Goal: Task Accomplishment & Management: Manage account settings

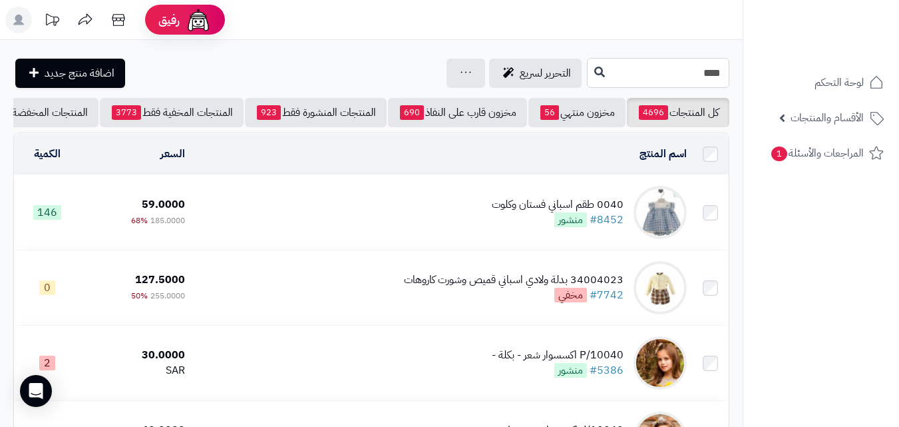
drag, startPoint x: 702, startPoint y: 59, endPoint x: 802, endPoint y: 55, distance: 100.6
click at [802, 55] on div "رفيق ! الطلبات معالجة مكتمل إرجاع المنتجات العملاء المتواجدون الان 20360 عملاء …" at bounding box center [449, 379] width 899 height 758
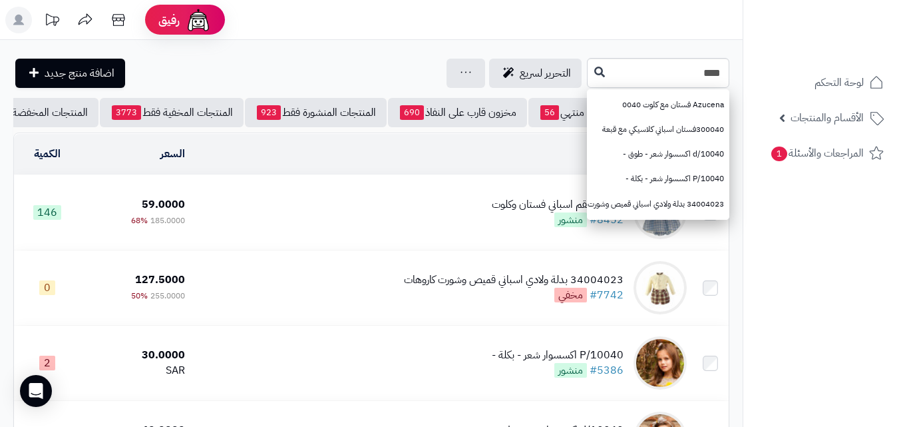
click at [461, 209] on td "0040 طقم اسباني فستان وكلوت #8452 منشور" at bounding box center [441, 212] width 502 height 75
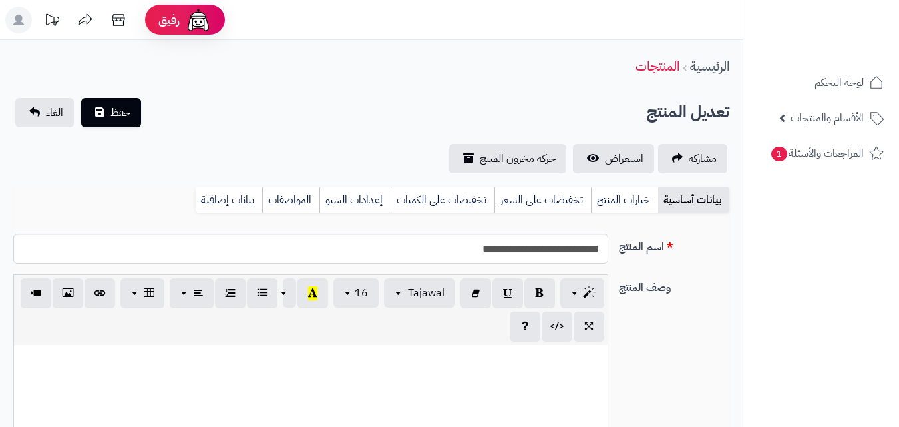
scroll to position [176, 0]
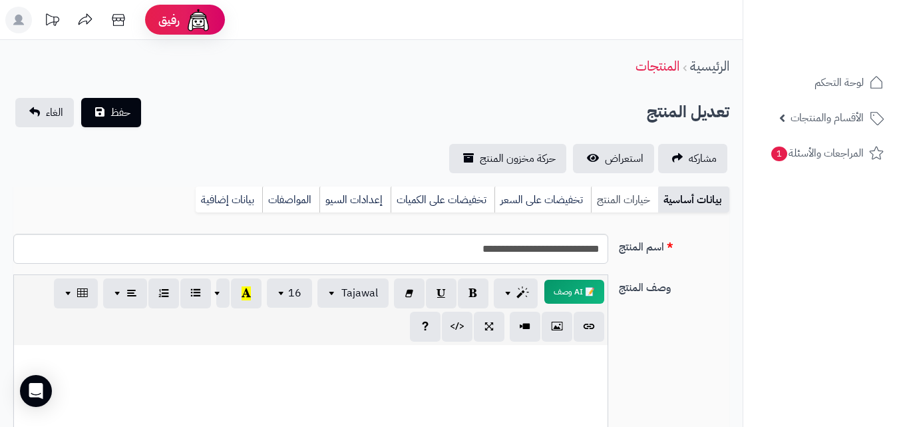
click at [630, 190] on link "خيارات المنتج" at bounding box center [624, 199] width 67 height 27
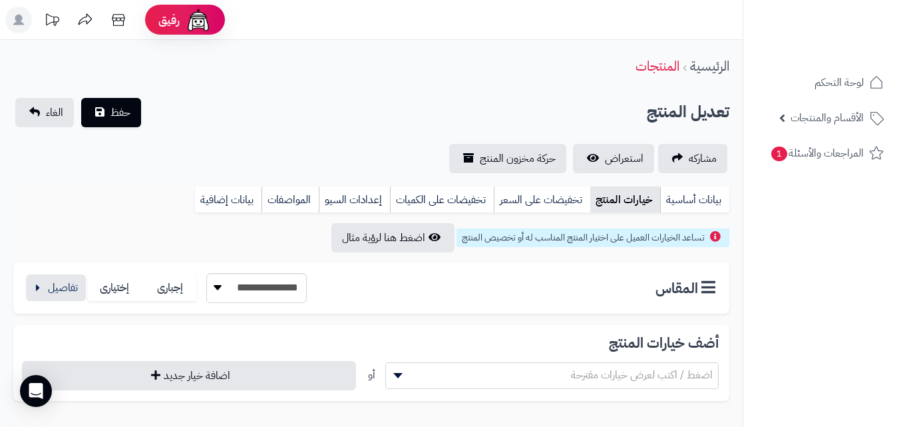
click at [39, 271] on div "**********" at bounding box center [371, 287] width 716 height 51
click at [39, 281] on button "button" at bounding box center [56, 286] width 60 height 27
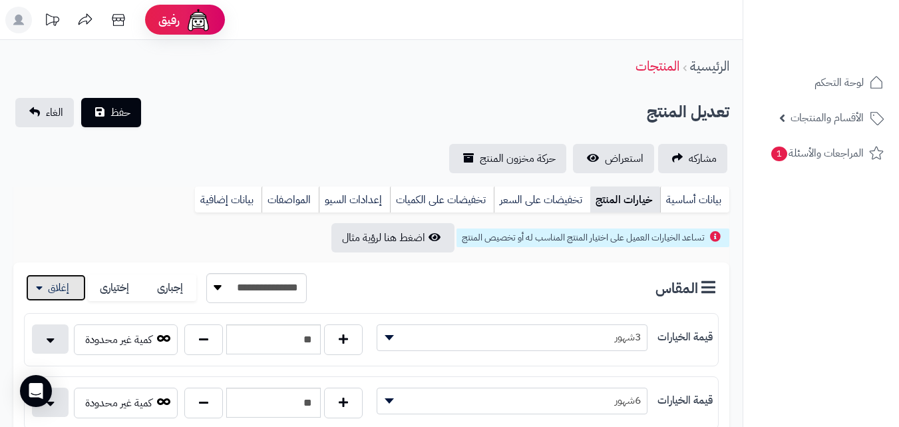
scroll to position [373, 0]
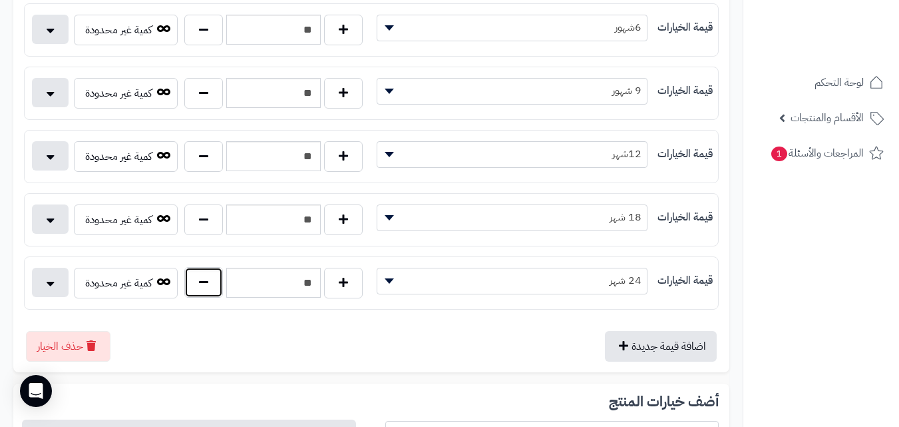
click at [186, 284] on button "button" at bounding box center [203, 282] width 39 height 31
type input "**"
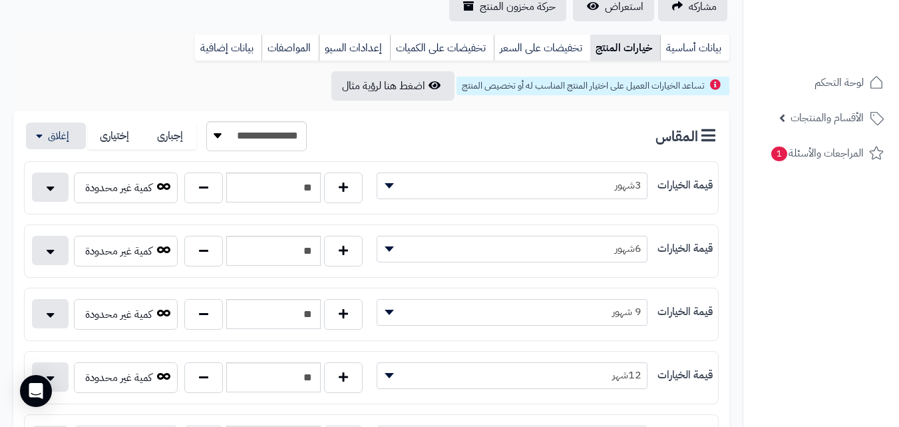
scroll to position [0, 0]
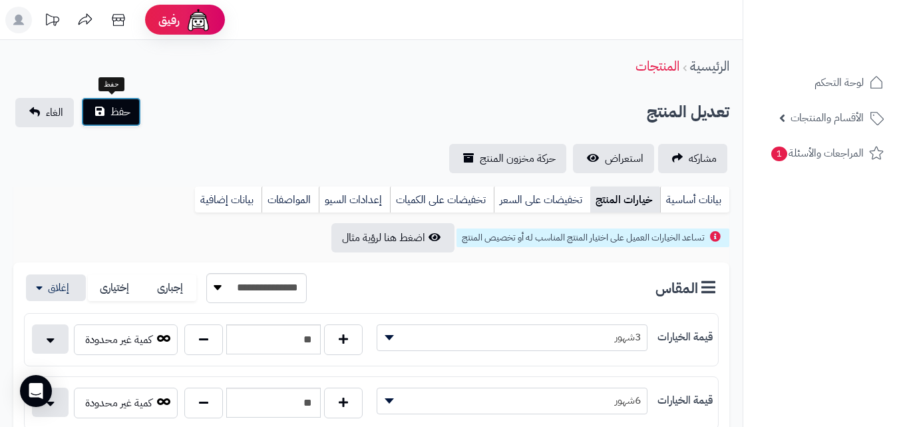
click at [116, 118] on span "حفظ" at bounding box center [120, 112] width 20 height 16
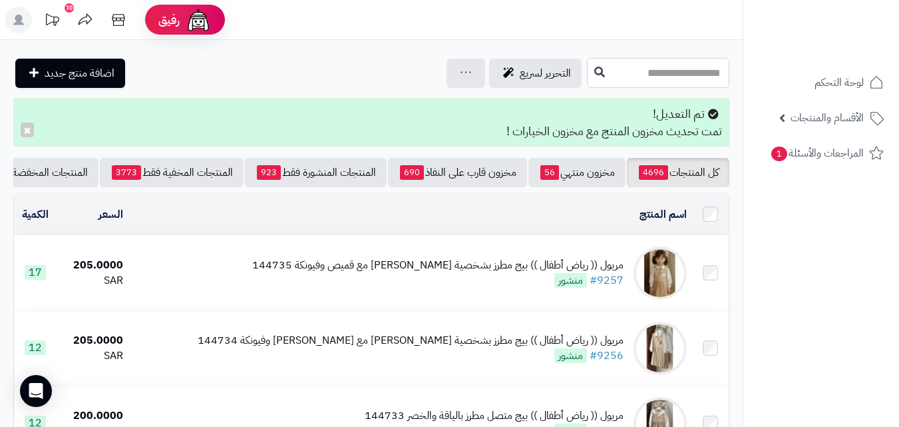
click at [725, 81] on input "text" at bounding box center [658, 73] width 142 height 30
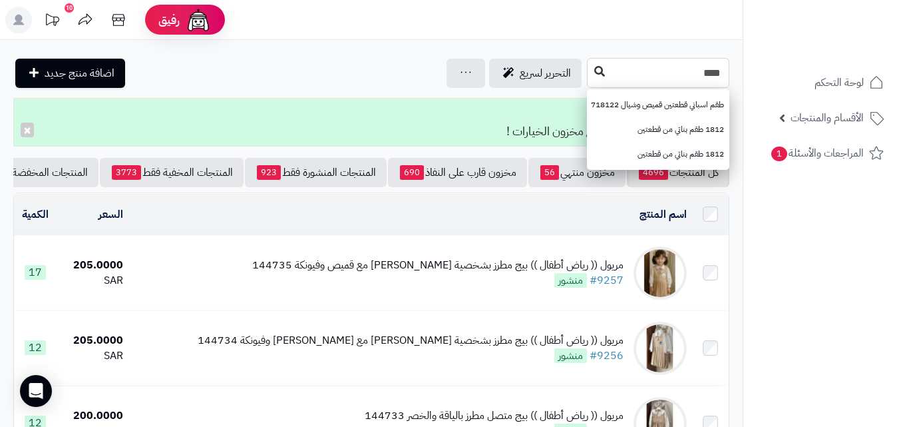
type input "****"
click at [590, 72] on button at bounding box center [600, 71] width 20 height 25
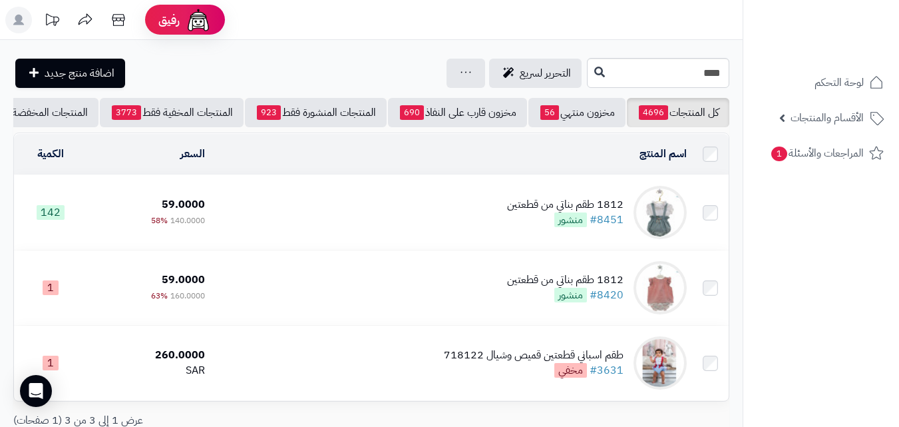
click at [321, 216] on td "1812 طقم بناتي من قطعتين #8451 منشور" at bounding box center [451, 212] width 482 height 75
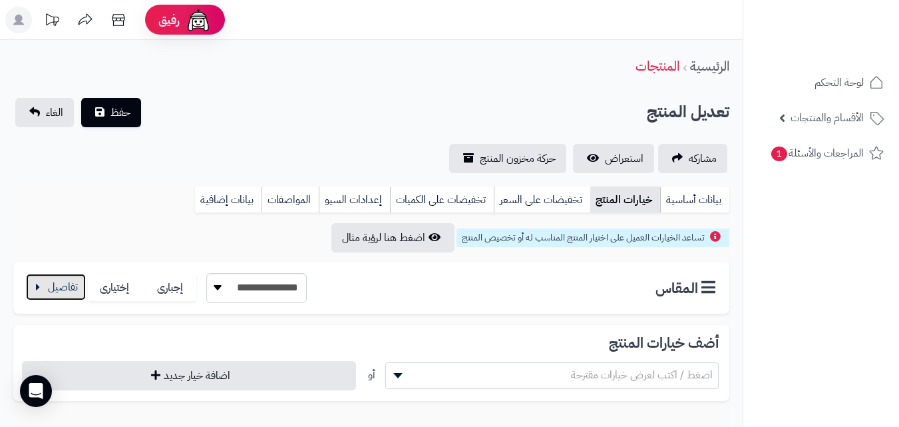
click at [79, 283] on button "button" at bounding box center [56, 286] width 60 height 27
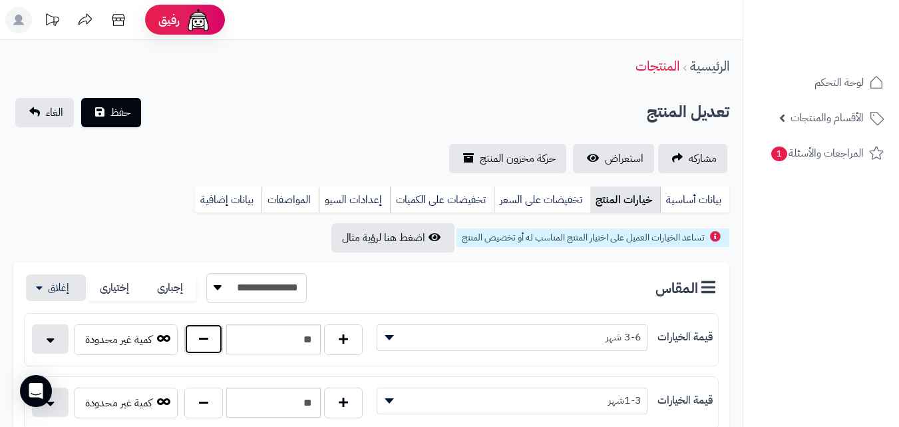
click at [195, 332] on button "button" at bounding box center [203, 338] width 39 height 31
type input "**"
click at [129, 122] on button "حفظ" at bounding box center [111, 111] width 60 height 29
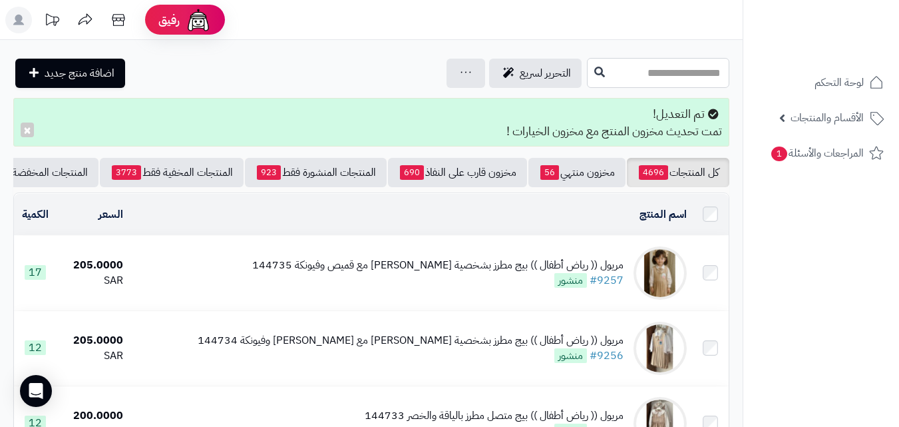
click at [609, 69] on input "text" at bounding box center [658, 73] width 142 height 30
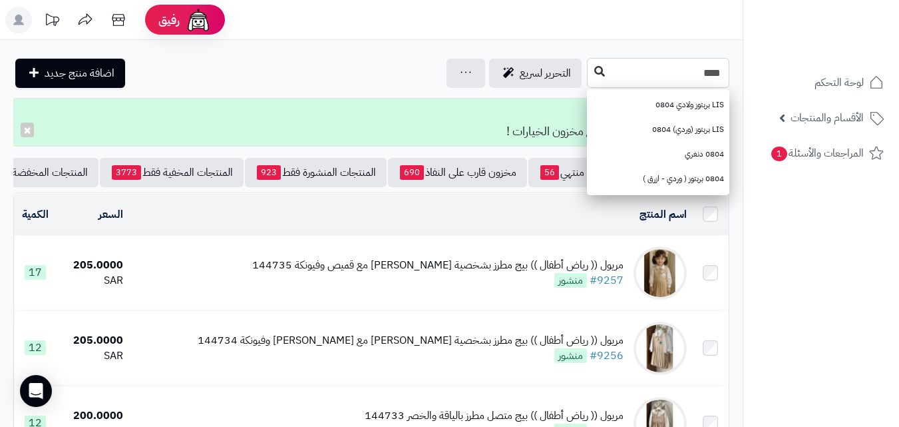
type input "****"
click at [594, 71] on icon at bounding box center [599, 71] width 11 height 11
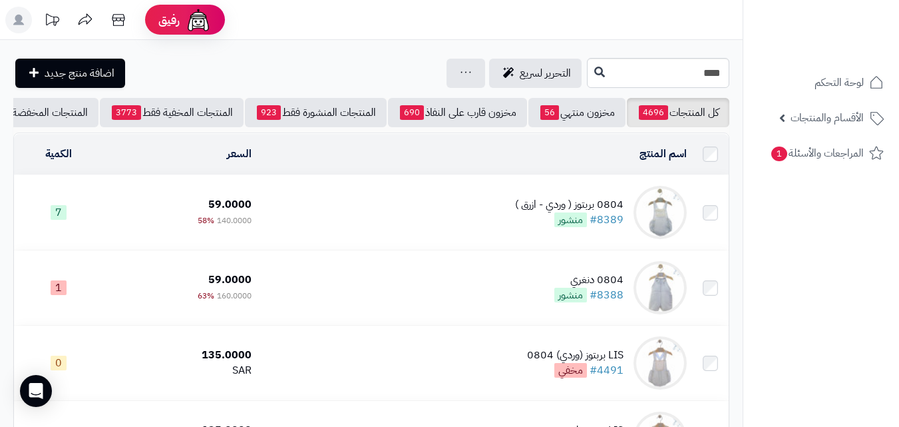
click at [481, 209] on td "0804 بربتوز ( وردي - ازرق ) #8389 منشور" at bounding box center [474, 212] width 435 height 75
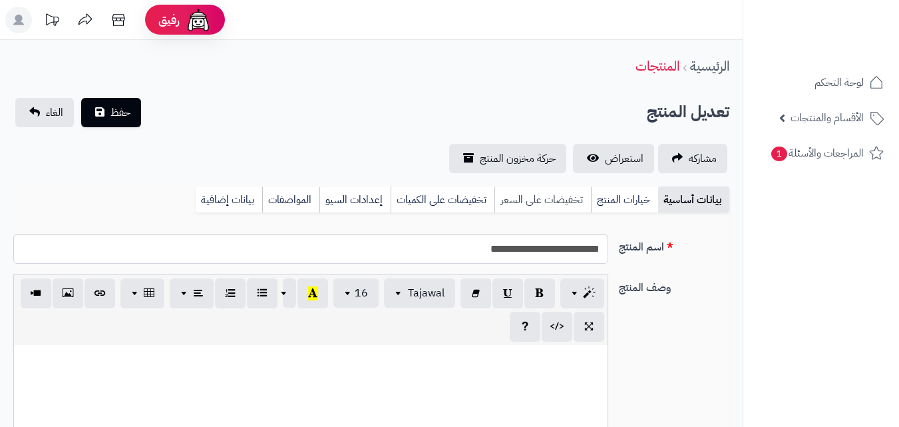
scroll to position [193, 0]
click at [616, 196] on link "خيارات المنتج" at bounding box center [624, 199] width 67 height 27
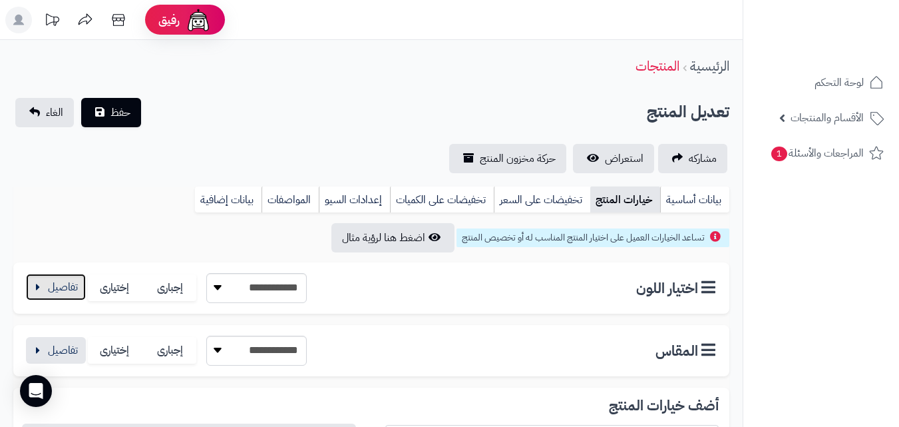
click at [76, 289] on button "button" at bounding box center [56, 286] width 60 height 27
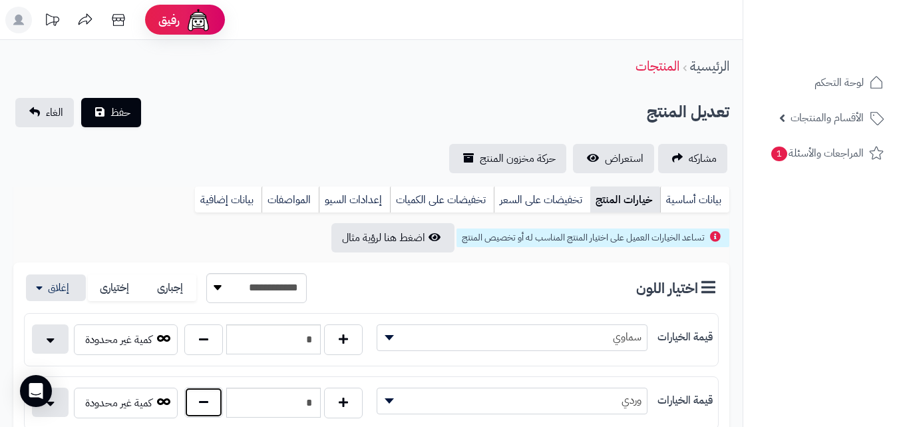
click at [208, 407] on button "button" at bounding box center [203, 402] width 39 height 31
type input "*"
click at [57, 277] on button "button" at bounding box center [56, 286] width 60 height 27
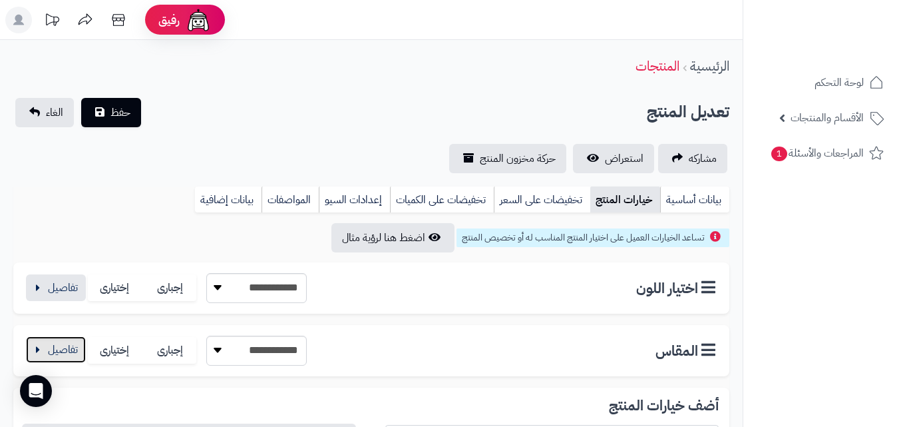
click at [63, 363] on button "button" at bounding box center [56, 349] width 60 height 27
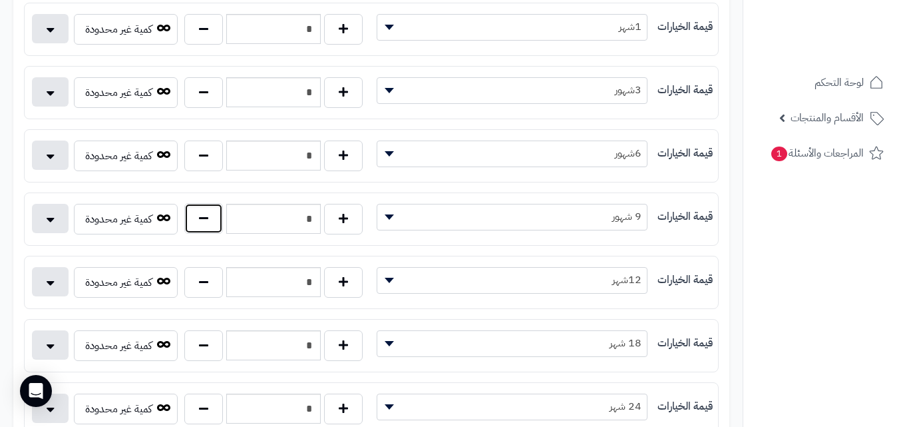
click at [209, 212] on button "button" at bounding box center [203, 218] width 39 height 31
type input "*"
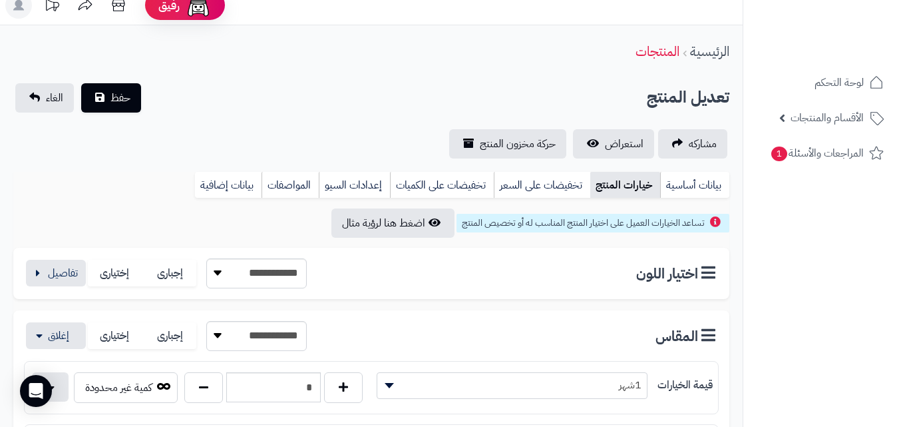
scroll to position [0, 0]
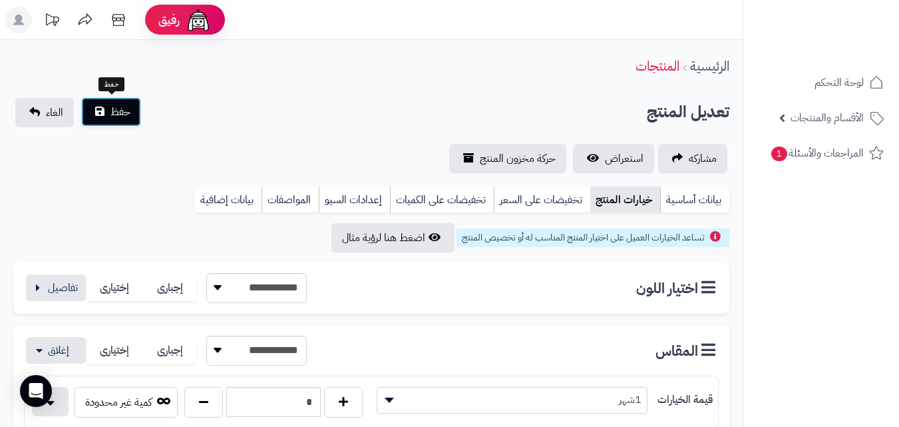
click at [122, 113] on span "حفظ" at bounding box center [120, 112] width 20 height 16
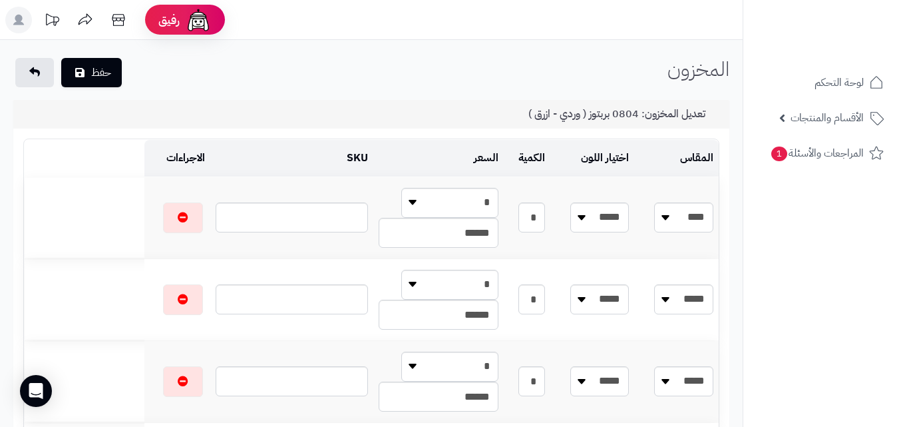
scroll to position [262, 0]
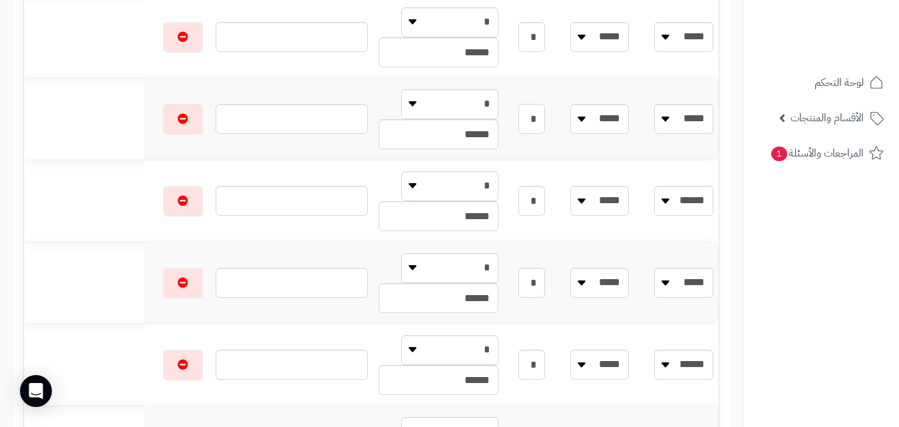
drag, startPoint x: 524, startPoint y: 121, endPoint x: 736, endPoint y: 76, distance: 217.0
click at [743, 84] on div "رفيق ! الطلبات معالجة مكتمل إرجاع المنتجات العملاء المتواجدون الان 20363 عملاء …" at bounding box center [449, 363] width 899 height 1250
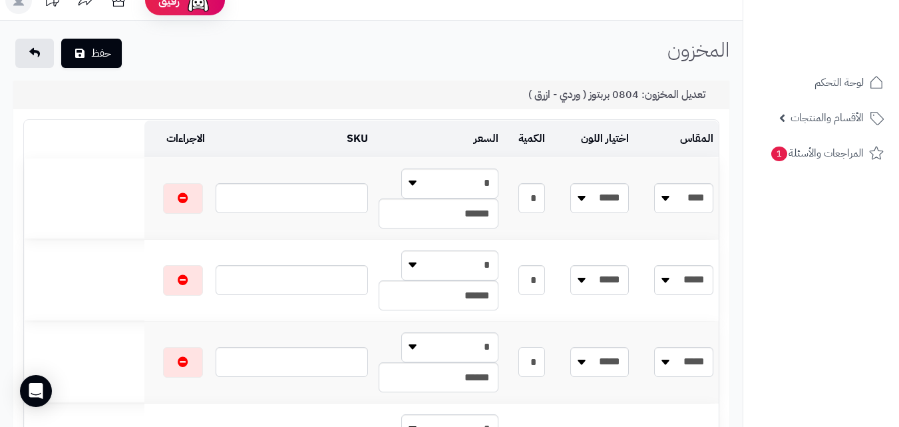
scroll to position [0, 0]
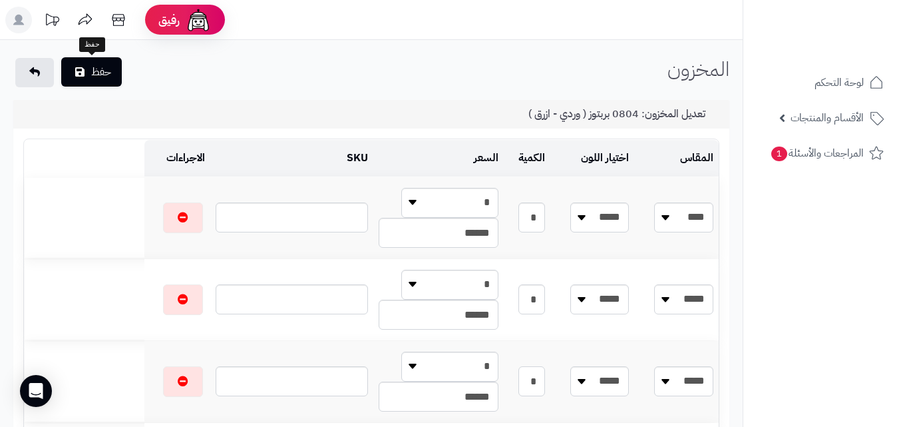
type input "*"
click at [70, 69] on button "حفظ" at bounding box center [91, 71] width 61 height 29
click at [77, 79] on button "حفظ" at bounding box center [91, 71] width 61 height 29
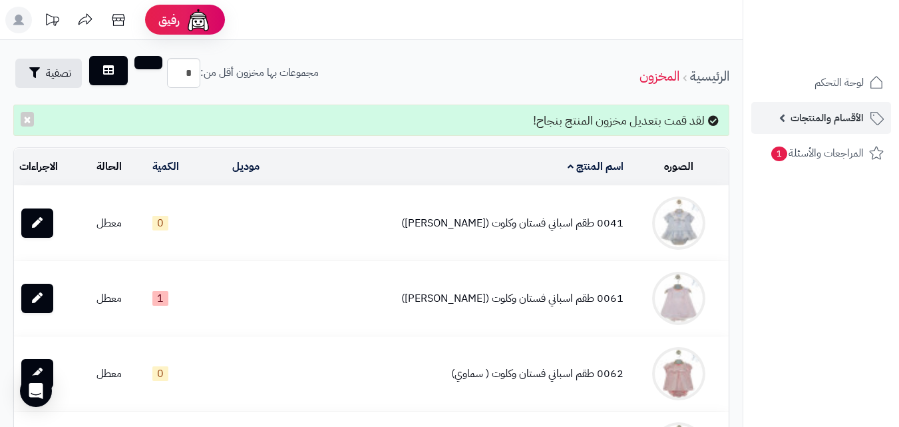
click at [814, 126] on span "الأقسام والمنتجات" at bounding box center [826, 117] width 73 height 19
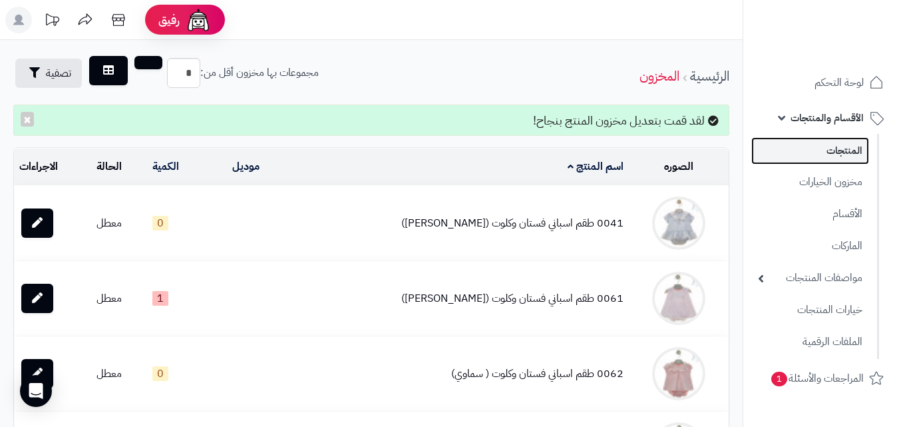
click at [794, 162] on link "المنتجات" at bounding box center [810, 150] width 118 height 27
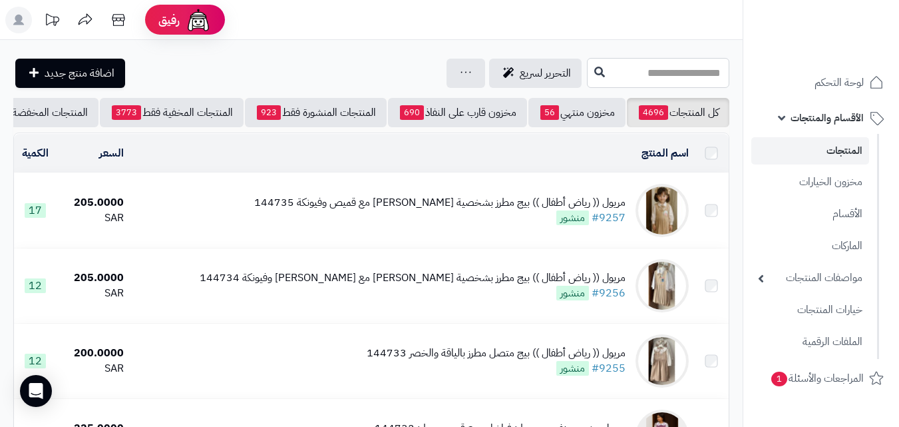
click at [642, 63] on input "text" at bounding box center [658, 73] width 142 height 30
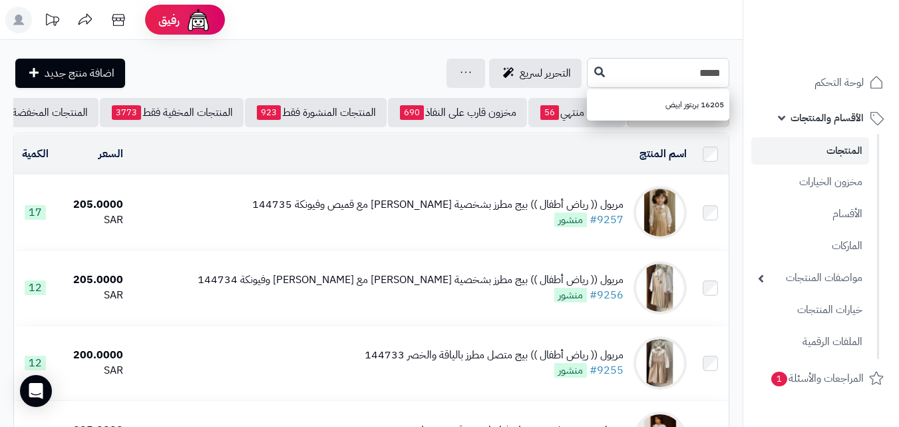
type input "*****"
click at [608, 118] on ul "16205 بربتوز ابيض" at bounding box center [658, 104] width 142 height 31
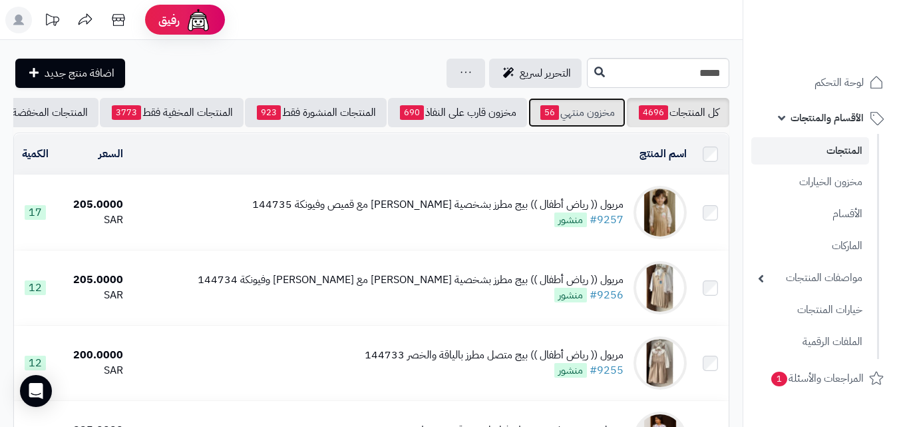
click at [609, 114] on link "مخزون منتهي 56" at bounding box center [576, 112] width 97 height 29
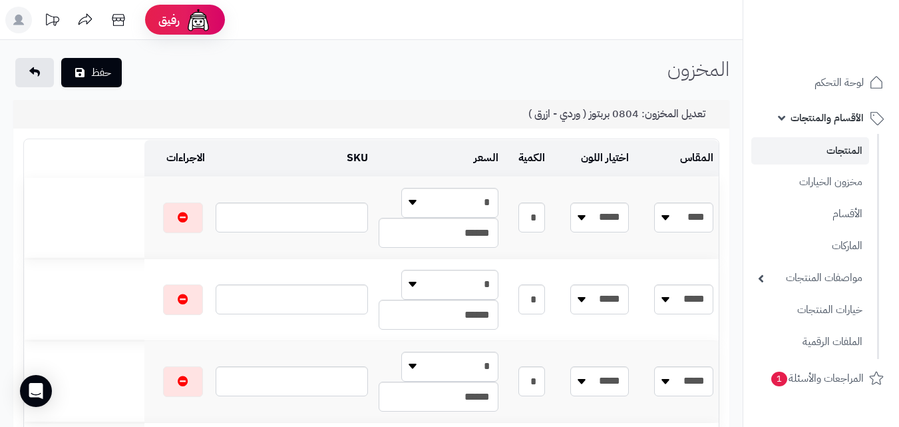
click at [813, 149] on link "المنتجات" at bounding box center [810, 150] width 118 height 27
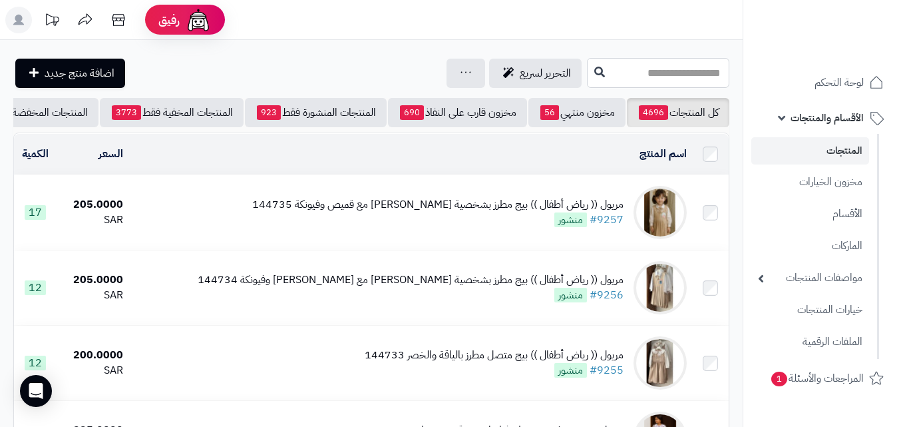
click at [659, 76] on input "text" at bounding box center [658, 73] width 142 height 30
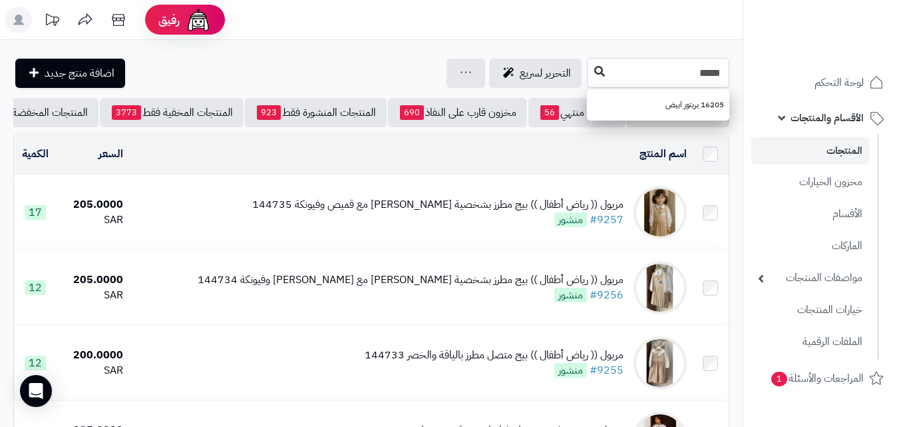
type input "*****"
click at [590, 65] on button at bounding box center [600, 71] width 20 height 25
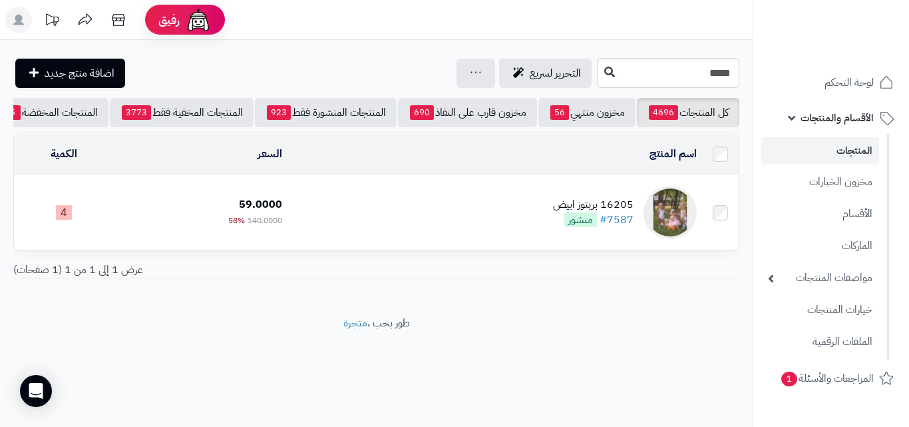
click at [485, 193] on td "16205 بربتوز ابيض #7587 منشور" at bounding box center [494, 212] width 415 height 75
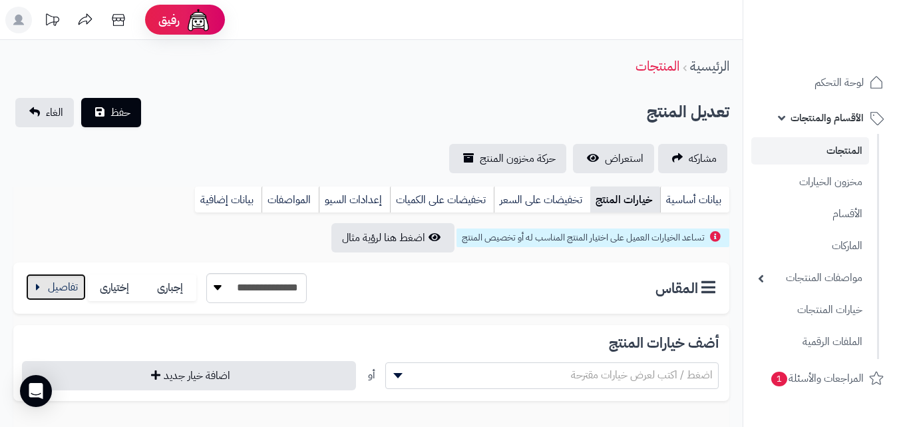
click at [62, 275] on button "button" at bounding box center [56, 286] width 60 height 27
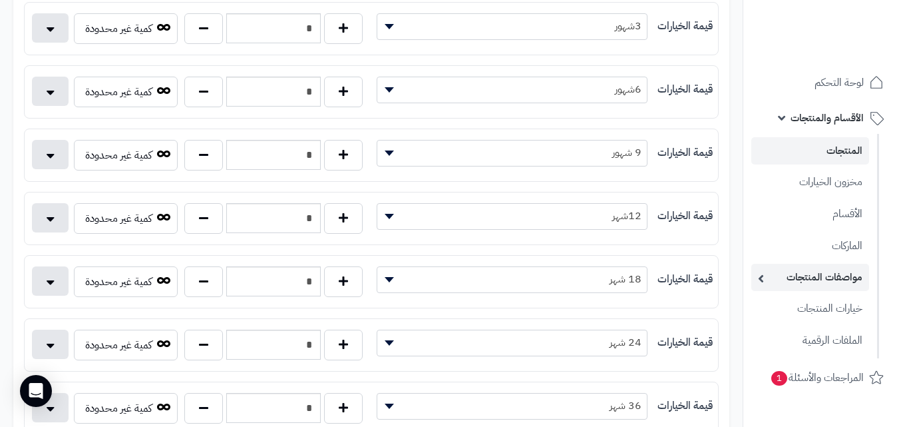
scroll to position [373, 0]
click at [194, 154] on button "button" at bounding box center [203, 155] width 39 height 31
type input "*"
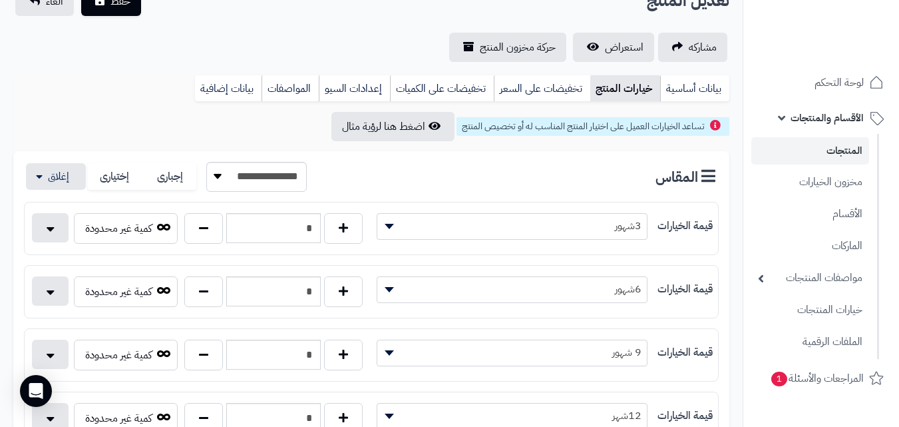
scroll to position [0, 0]
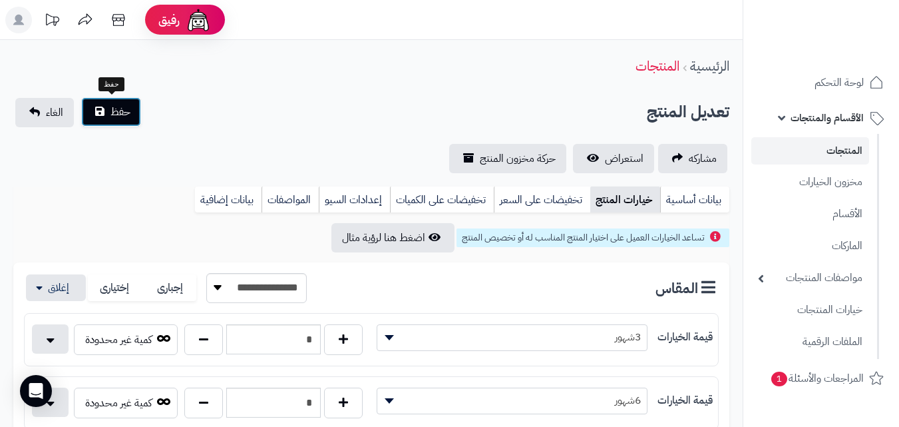
click at [124, 107] on span "حفظ" at bounding box center [120, 112] width 20 height 16
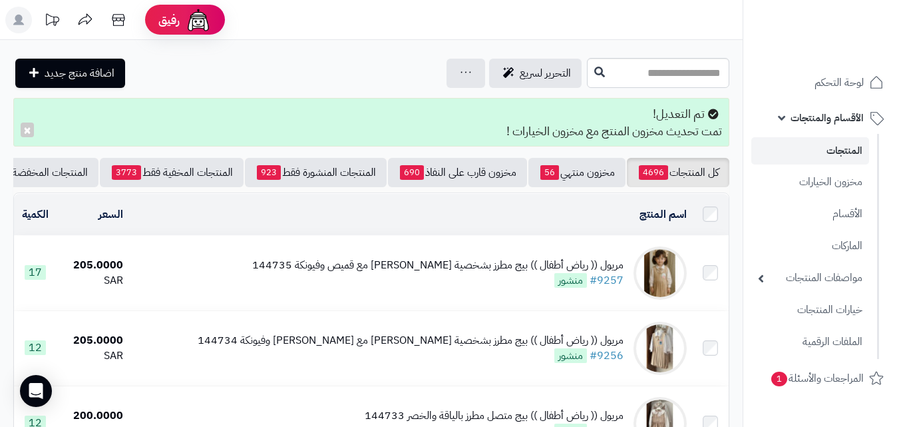
click at [672, 61] on input "text" at bounding box center [658, 73] width 142 height 30
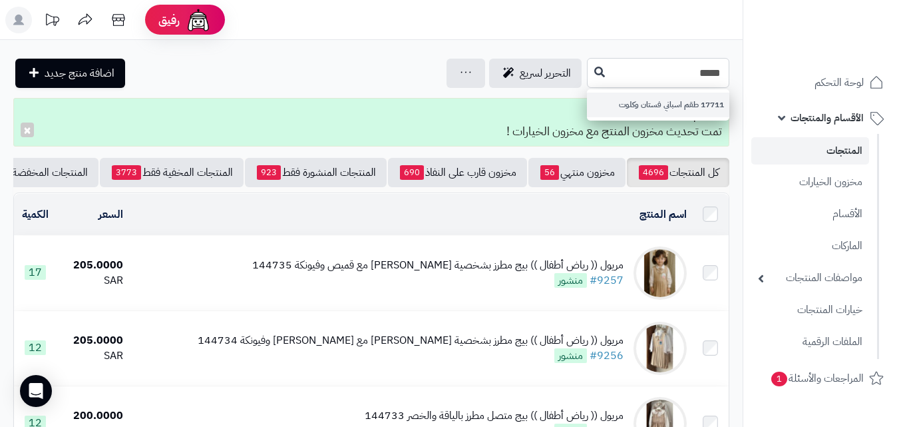
type input "*****"
click at [587, 108] on link "17711 طقم اسباني فستان وكلوت" at bounding box center [658, 104] width 142 height 25
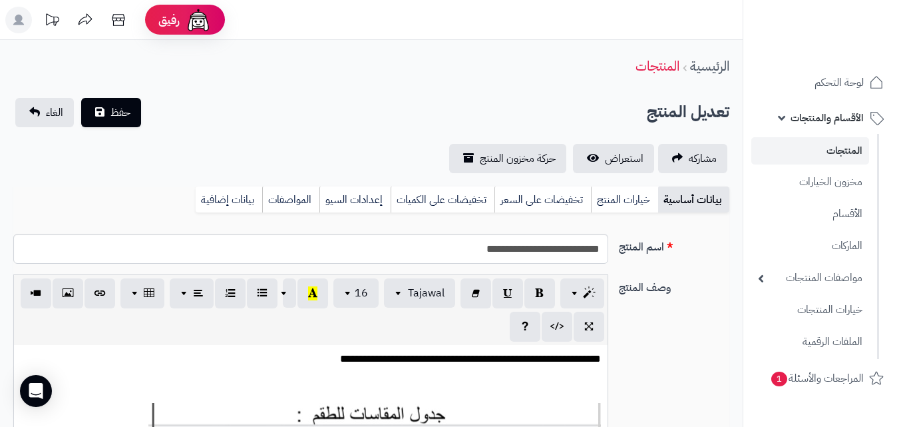
scroll to position [193, 0]
click at [609, 200] on link "خيارات المنتج" at bounding box center [624, 199] width 67 height 27
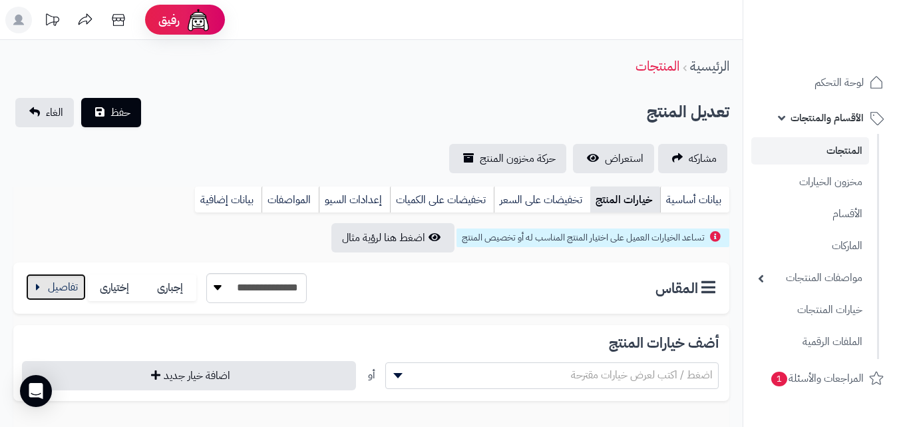
click at [43, 285] on button "button" at bounding box center [56, 286] width 60 height 27
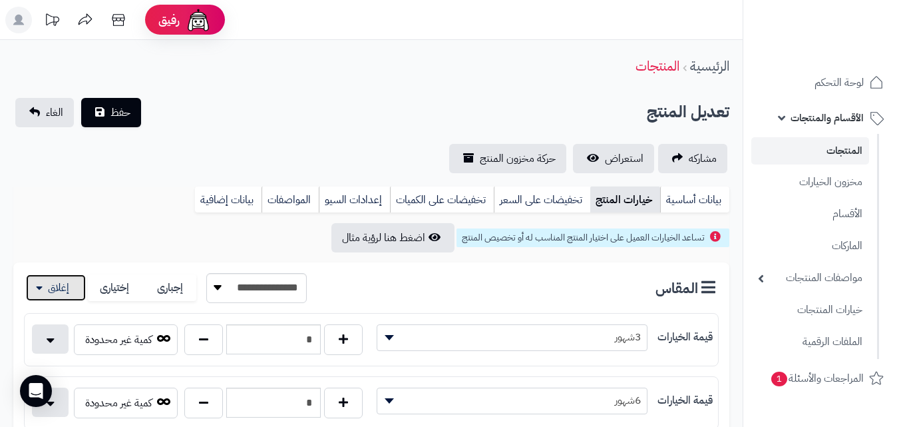
scroll to position [373, 0]
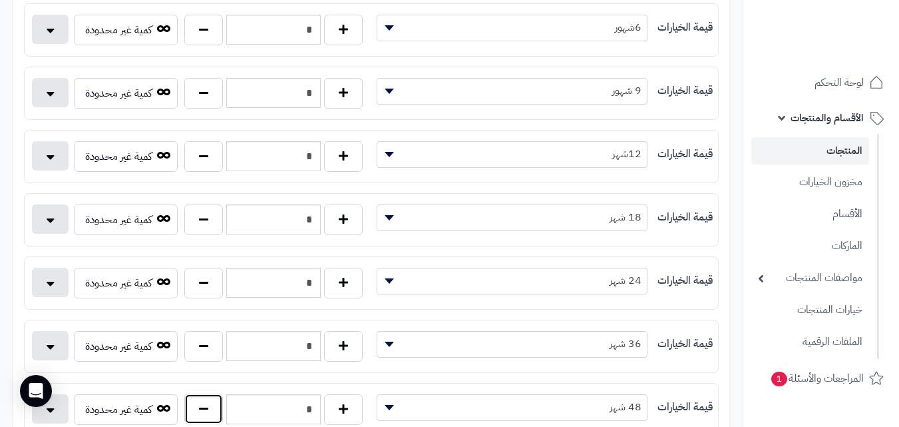
click at [186, 407] on button "button" at bounding box center [203, 408] width 39 height 31
type input "*"
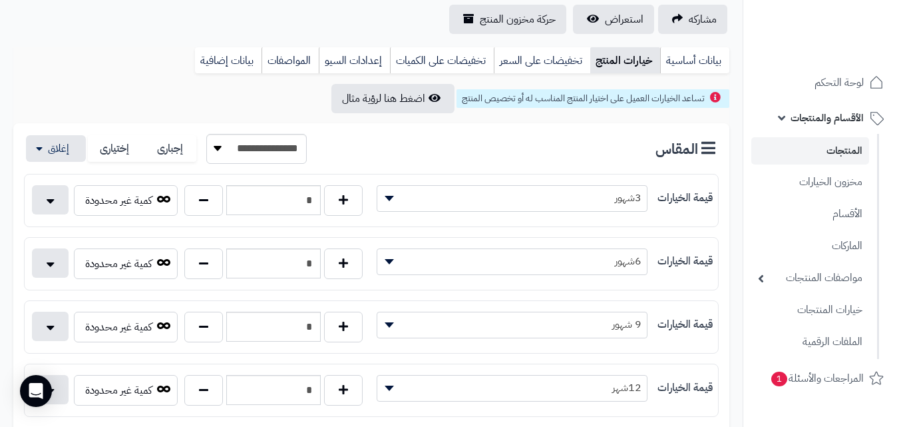
scroll to position [0, 0]
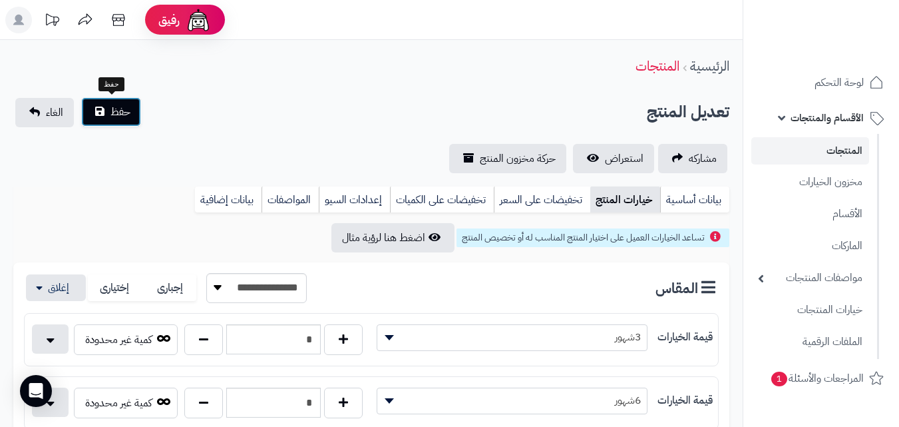
click at [103, 100] on button "حفظ" at bounding box center [111, 111] width 60 height 29
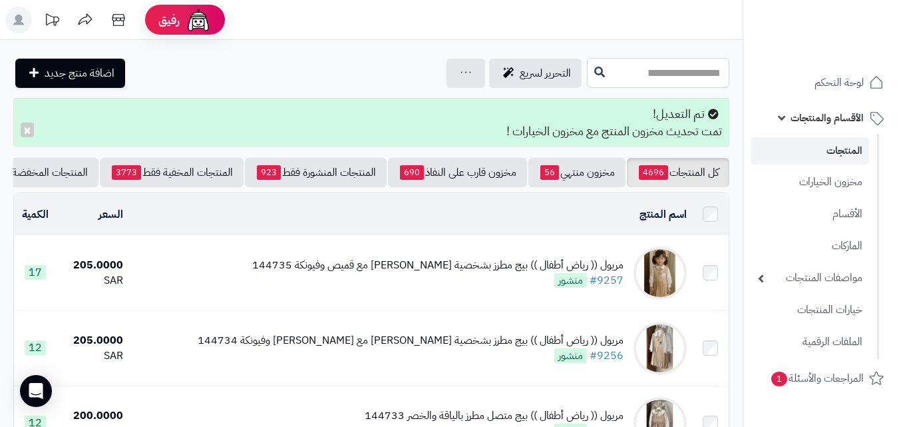
click at [714, 79] on input "text" at bounding box center [658, 73] width 142 height 30
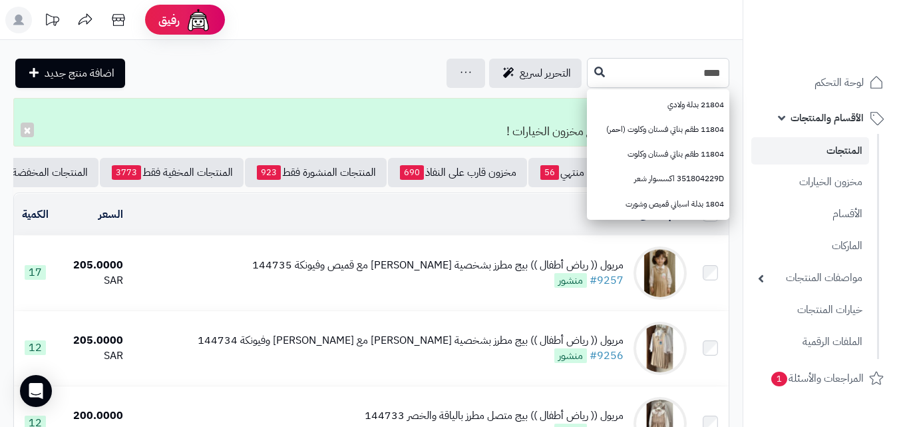
type input "****"
drag, startPoint x: 502, startPoint y: 78, endPoint x: 515, endPoint y: 77, distance: 12.7
click at [514, 77] on div "**** 21804 بدلة ولادي 11804 طقم بناتي فستان وكلوت (احمر) 11804 طقم بناتي فستان …" at bounding box center [371, 73] width 743 height 30
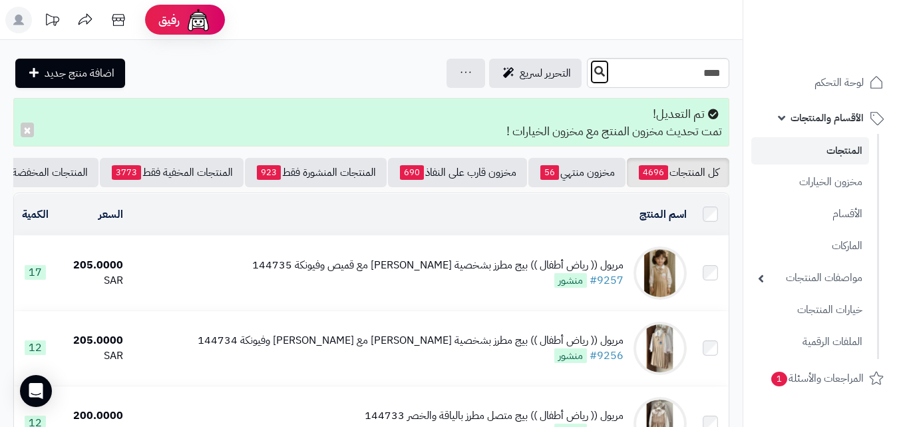
click at [594, 76] on icon at bounding box center [599, 71] width 11 height 11
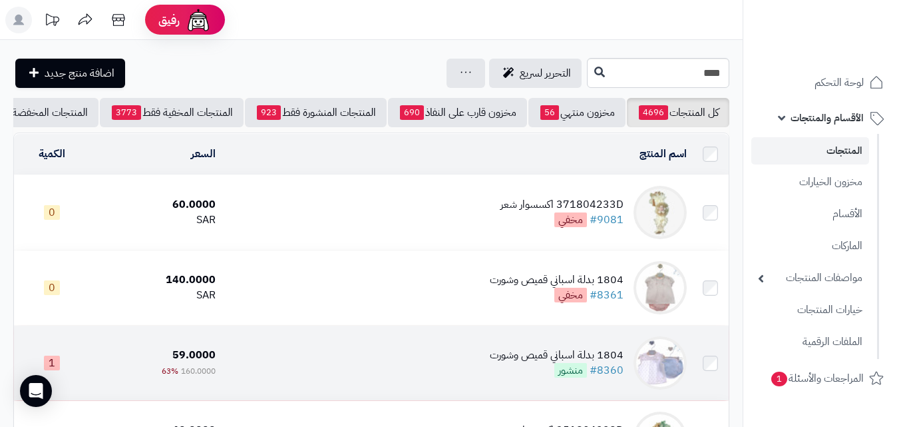
click at [361, 371] on td "1804 بدلة اسباني قميص وشورت #8360 منشور" at bounding box center [456, 362] width 471 height 75
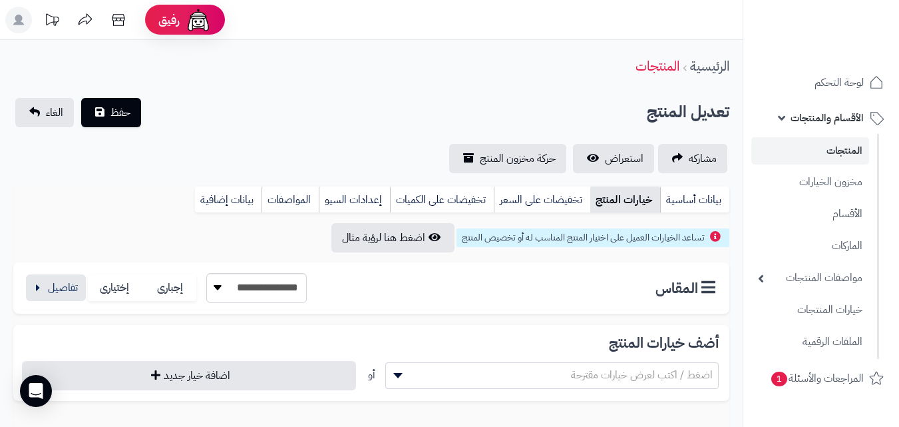
click at [47, 265] on div "**********" at bounding box center [371, 287] width 716 height 51
click at [55, 286] on button "button" at bounding box center [56, 286] width 60 height 27
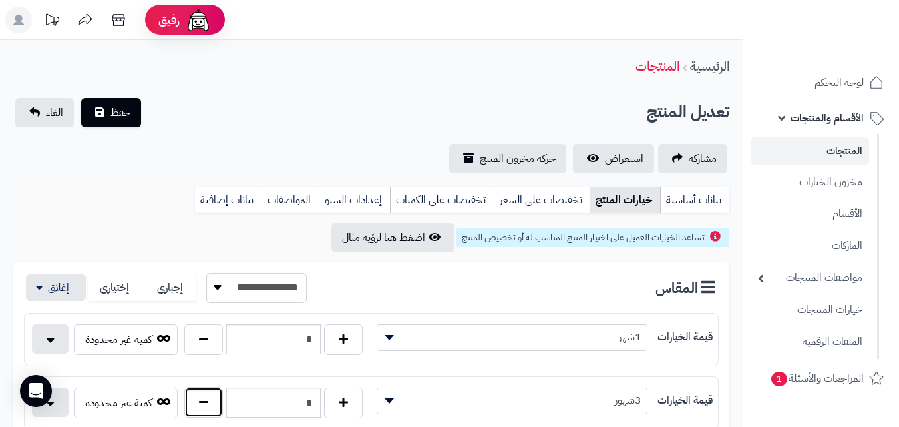
click at [216, 402] on button "button" at bounding box center [203, 402] width 39 height 31
type input "*"
click at [134, 108] on button "حفظ" at bounding box center [111, 111] width 60 height 29
